Goal: Information Seeking & Learning: Learn about a topic

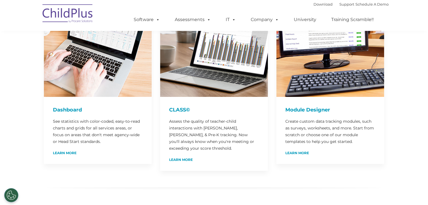
scroll to position [112, 0]
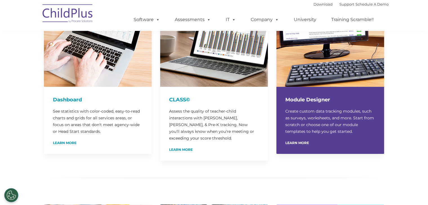
click at [299, 123] on p "Create custom data tracking modules, such as surveys, worksheets, and more. Sta…" at bounding box center [330, 121] width 90 height 27
click at [298, 141] on div "Learn More" at bounding box center [330, 143] width 90 height 4
click at [299, 142] on link "Learn More" at bounding box center [297, 142] width 24 height 3
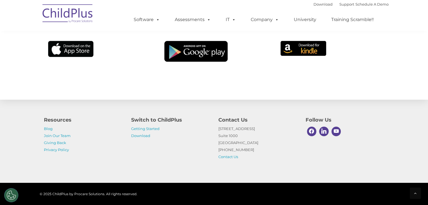
scroll to position [3804, 0]
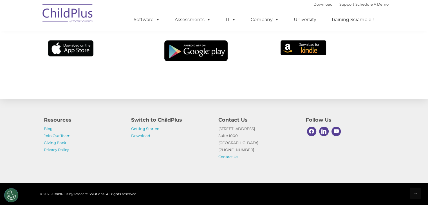
scroll to position [112, 0]
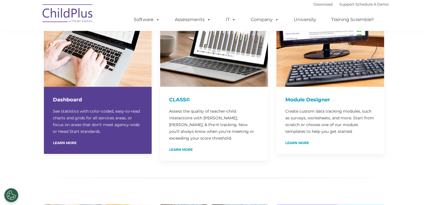
click at [97, 106] on div "Dashboard See statistics with color-coded, easy-to-read charts and grids for al…" at bounding box center [98, 120] width 108 height 67
click at [79, 113] on div "Dashboard See statistics with color-coded, easy-to-read charts and grids for al…" at bounding box center [98, 120] width 108 height 67
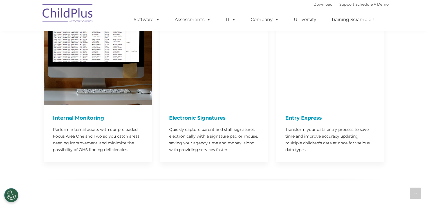
scroll to position [539, 0]
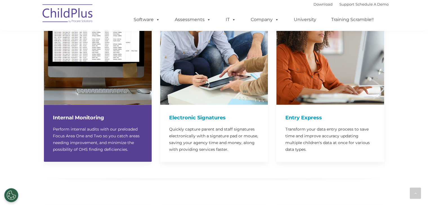
click at [80, 139] on p "Perform internal audits with our preloaded Focus Area One and Two so you catch …" at bounding box center [98, 139] width 90 height 27
click at [98, 114] on h4 "Internal Monitoring" at bounding box center [98, 118] width 90 height 8
click at [83, 139] on p "Perform internal audits with our preloaded Focus Area One and Two so you catch …" at bounding box center [98, 139] width 90 height 27
click at [112, 70] on img at bounding box center [98, 51] width 108 height 108
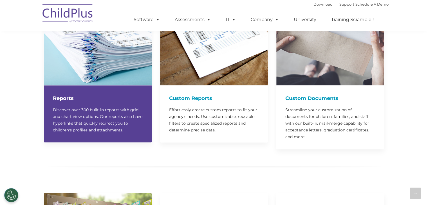
scroll to position [767, 0]
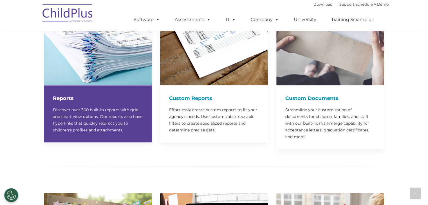
click at [62, 112] on p "Discover over 300 built-in reports with grid and chart view options. Our report…" at bounding box center [98, 120] width 90 height 27
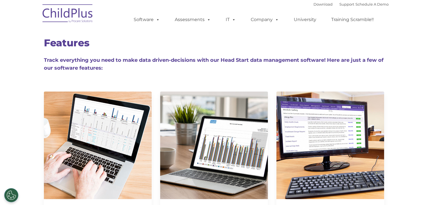
scroll to position [965, 0]
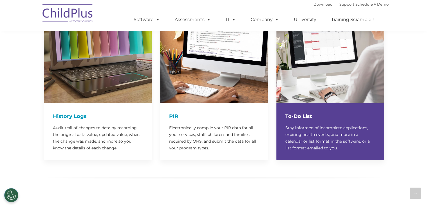
click at [300, 124] on p "Stay informed of incomplete applications, expiring health events, and more in a…" at bounding box center [330, 137] width 90 height 27
click at [315, 128] on p "Stay informed of incomplete applications, expiring health events, and more in a…" at bounding box center [330, 137] width 90 height 27
drag, startPoint x: 305, startPoint y: 103, endPoint x: 312, endPoint y: 81, distance: 22.5
click at [305, 112] on h4 "To-Do List" at bounding box center [330, 116] width 90 height 8
click at [314, 72] on img at bounding box center [330, 49] width 108 height 108
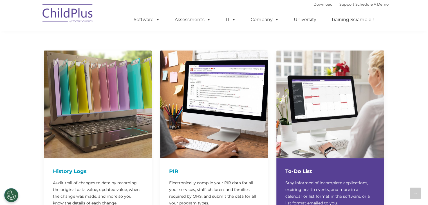
scroll to position [909, 0]
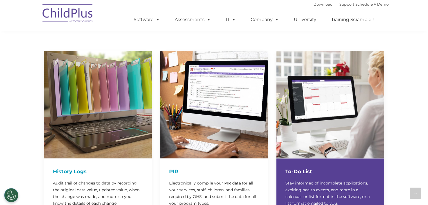
click at [315, 72] on img at bounding box center [330, 105] width 108 height 108
click at [358, 116] on div at bounding box center [330, 105] width 108 height 108
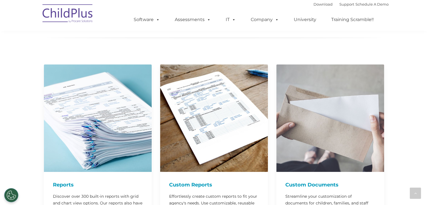
scroll to position [671, 0]
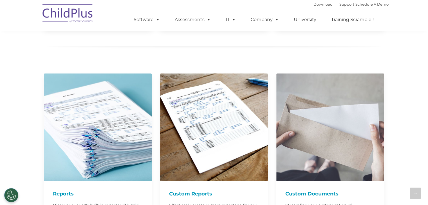
click at [218, 47] on div at bounding box center [214, 51] width 340 height 24
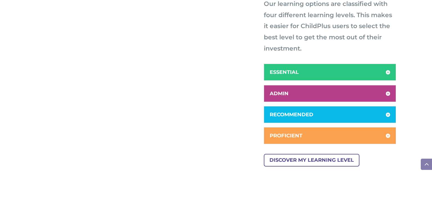
scroll to position [318, 0]
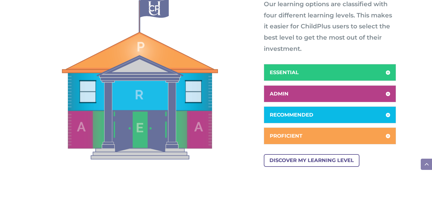
click at [318, 71] on h5 "ESSENTIAL" at bounding box center [330, 72] width 120 height 5
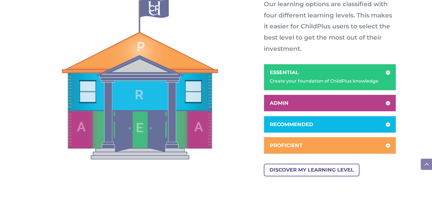
click at [318, 82] on div "Create your foundation of ChildPlus knowledge" at bounding box center [330, 78] width 120 height 12
click at [289, 72] on div "Create your foundation of ChildPlus knowledge" at bounding box center [330, 78] width 120 height 12
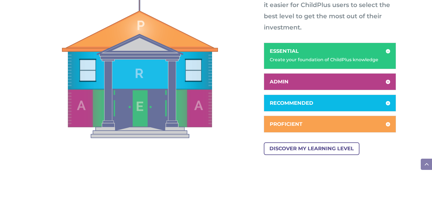
scroll to position [340, 0]
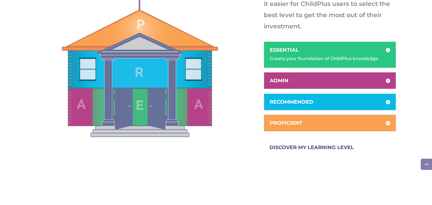
click at [304, 148] on link "DISCOVER MY LEARNING LEVEL" at bounding box center [312, 147] width 96 height 13
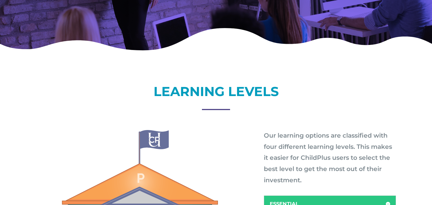
scroll to position [183, 0]
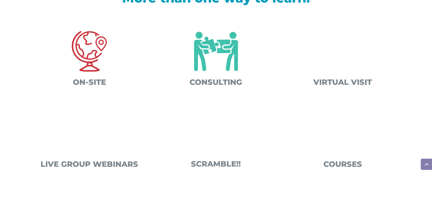
scroll to position [211, 0]
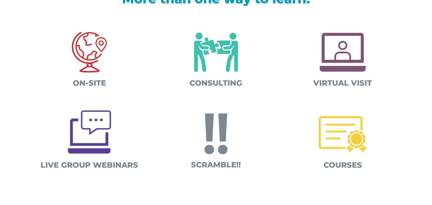
click at [221, 64] on img at bounding box center [216, 52] width 59 height 59
click at [335, 135] on img at bounding box center [342, 134] width 59 height 59
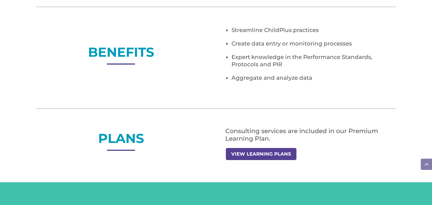
scroll to position [385, 0]
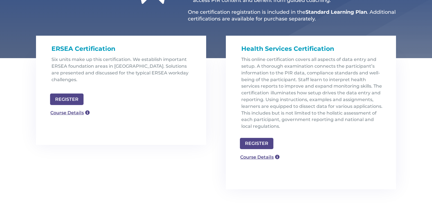
scroll to position [159, 0]
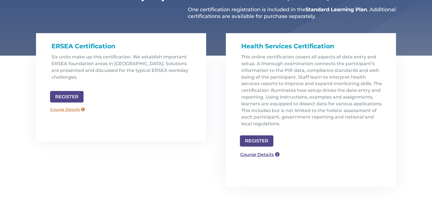
click at [59, 105] on link "Course Details" at bounding box center [67, 109] width 40 height 9
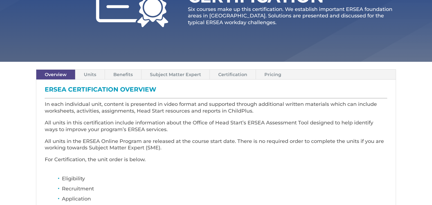
scroll to position [114, 0]
click at [277, 76] on link "Pricing" at bounding box center [273, 74] width 34 height 10
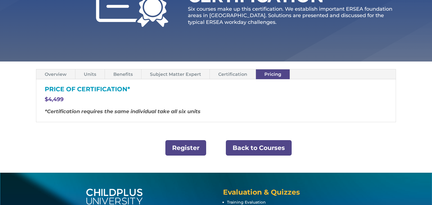
click at [233, 74] on link "Certification" at bounding box center [233, 74] width 46 height 10
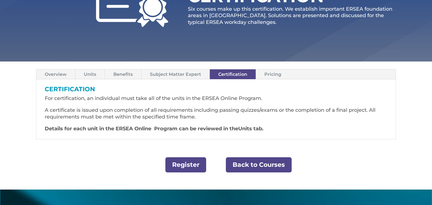
click at [189, 71] on link "Subject Matter Expert" at bounding box center [175, 74] width 68 height 10
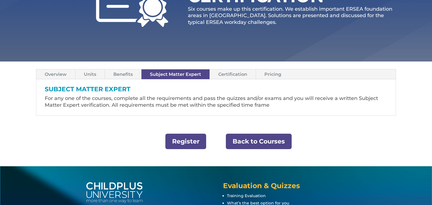
click at [125, 75] on link "Benefits" at bounding box center [123, 74] width 36 height 10
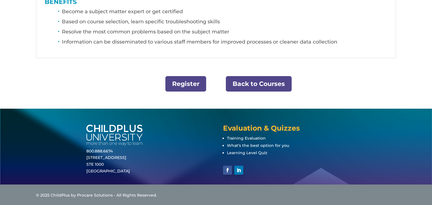
scroll to position [202, 0]
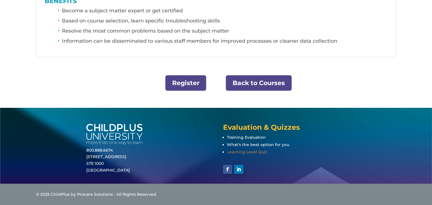
click at [254, 153] on span "Learning Level Quiz" at bounding box center [247, 152] width 40 height 5
click at [252, 136] on span "Training Evaluation" at bounding box center [246, 137] width 39 height 5
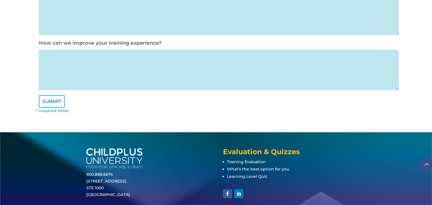
scroll to position [362, 0]
click at [254, 169] on span "What’s the best option for you" at bounding box center [258, 169] width 62 height 5
